Goal: Manage account settings

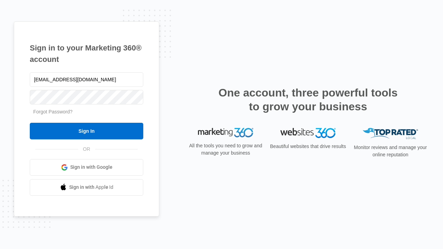
type input "[EMAIL_ADDRESS][DOMAIN_NAME]"
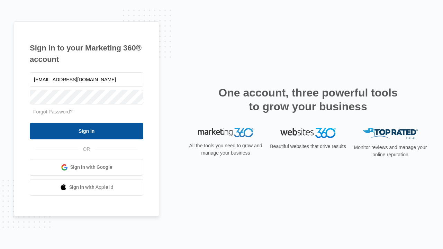
click at [86, 131] on input "Sign In" at bounding box center [86, 131] width 113 height 17
